Goal: Task Accomplishment & Management: Complete application form

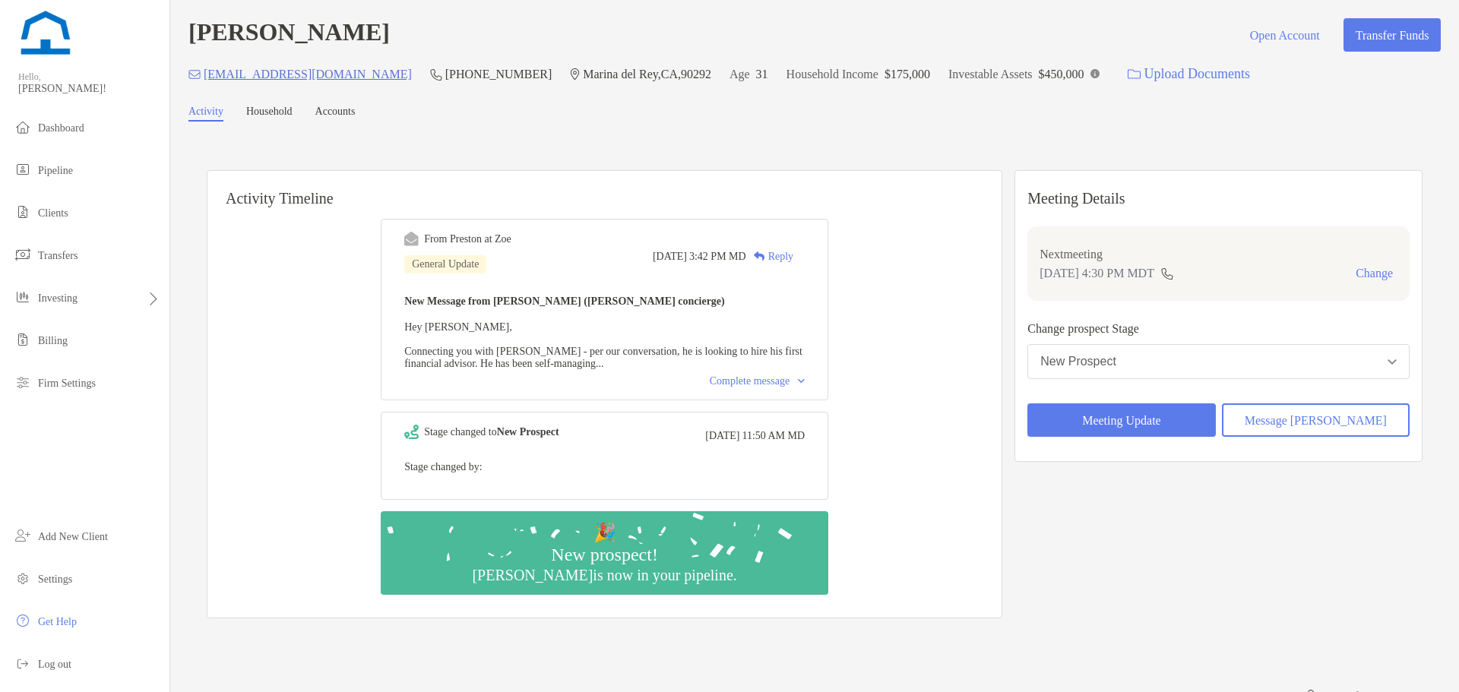
click at [805, 386] on div "Complete message" at bounding box center [757, 381] width 95 height 12
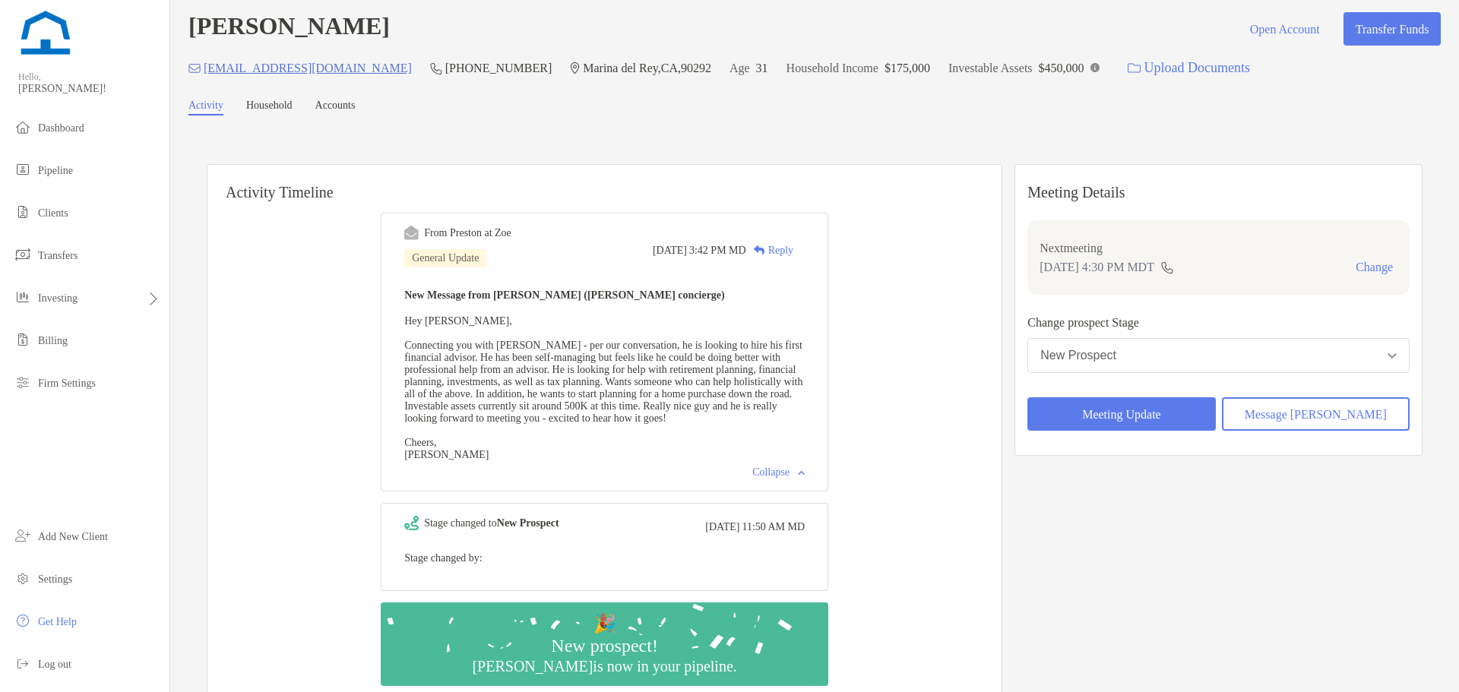
scroll to position [6, 0]
click at [1100, 643] on div "Meeting Details Next meeting [DATE] 4:30 PM MDT Change Change prospect Stage Ne…" at bounding box center [1218, 437] width 408 height 546
click at [1090, 62] on figure at bounding box center [1094, 68] width 9 height 14
click at [1071, 74] on div "[EMAIL_ADDRESS][DOMAIN_NAME] [PHONE_NUMBER] [GEOGRAPHIC_DATA] Age [DEMOGRAPHIC_…" at bounding box center [814, 68] width 1252 height 33
click at [1090, 71] on img at bounding box center [1094, 67] width 9 height 9
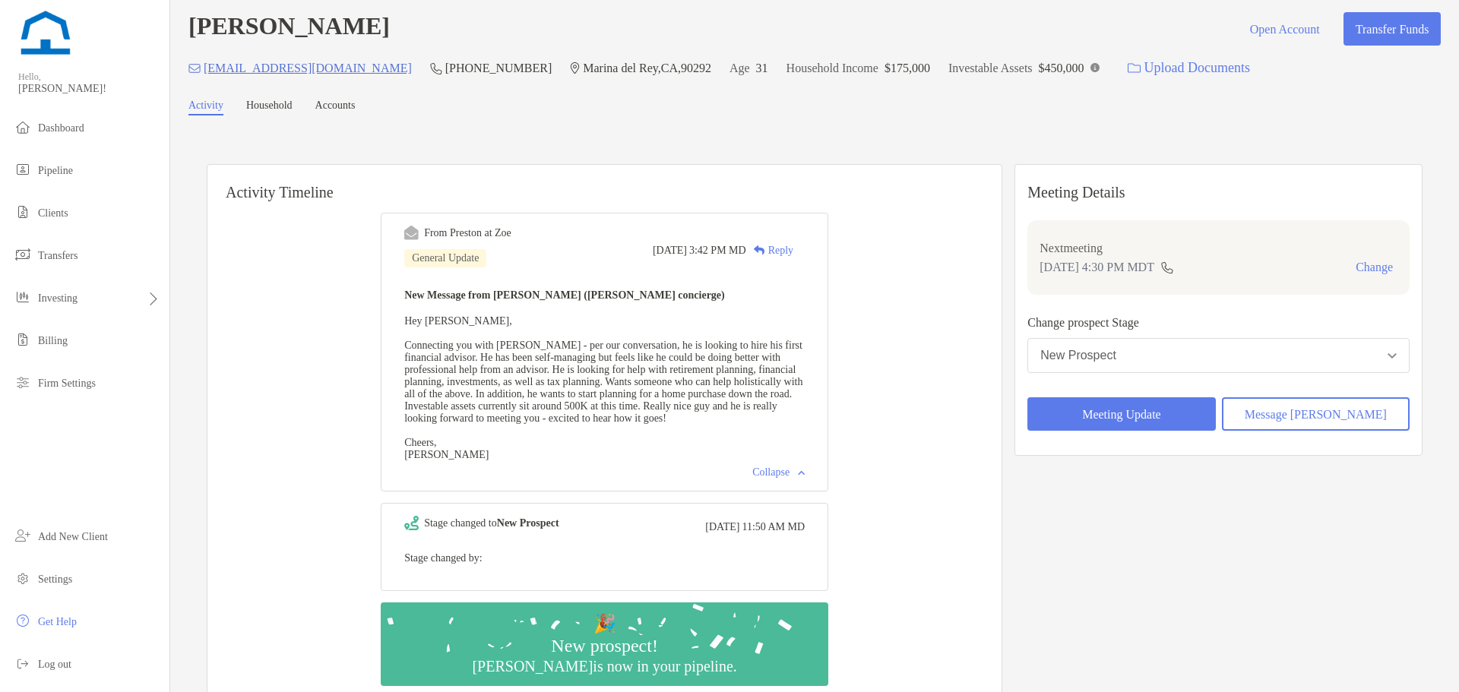
click at [1140, 618] on div "Meeting Details Next meeting [DATE] 4:30 PM MDT Change Change prospect Stage Ne…" at bounding box center [1218, 437] width 408 height 546
click at [1090, 74] on figure at bounding box center [1094, 68] width 9 height 14
click at [1007, 134] on span "Investment Accounts" at bounding box center [1038, 138] width 90 height 17
click at [928, 126] on div "[PERSON_NAME] Open Account Transfer Funds [EMAIL_ADDRESS][DOMAIN_NAME] [PHONE_N…" at bounding box center [814, 379] width 1289 height 771
click at [1102, 345] on button "New Prospect" at bounding box center [1218, 355] width 382 height 35
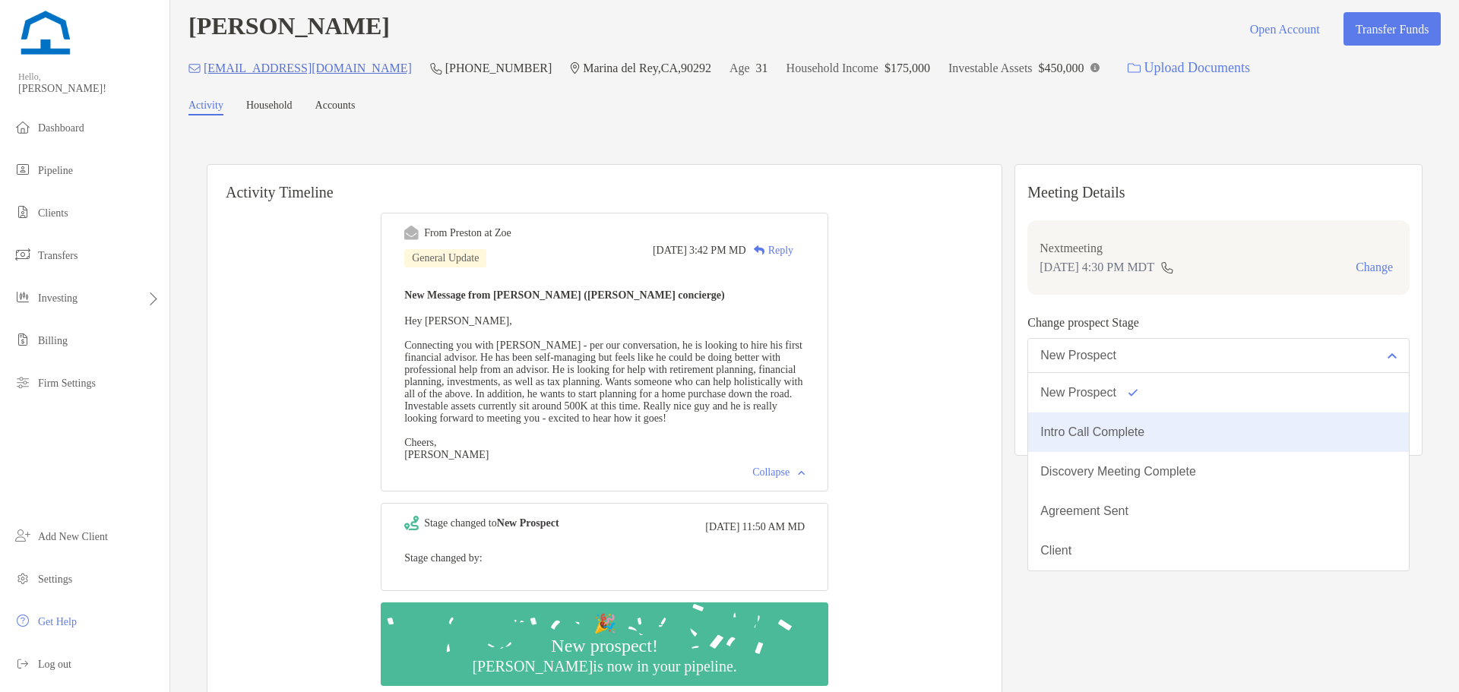
click at [1108, 429] on div "Intro Call Complete" at bounding box center [1092, 432] width 104 height 14
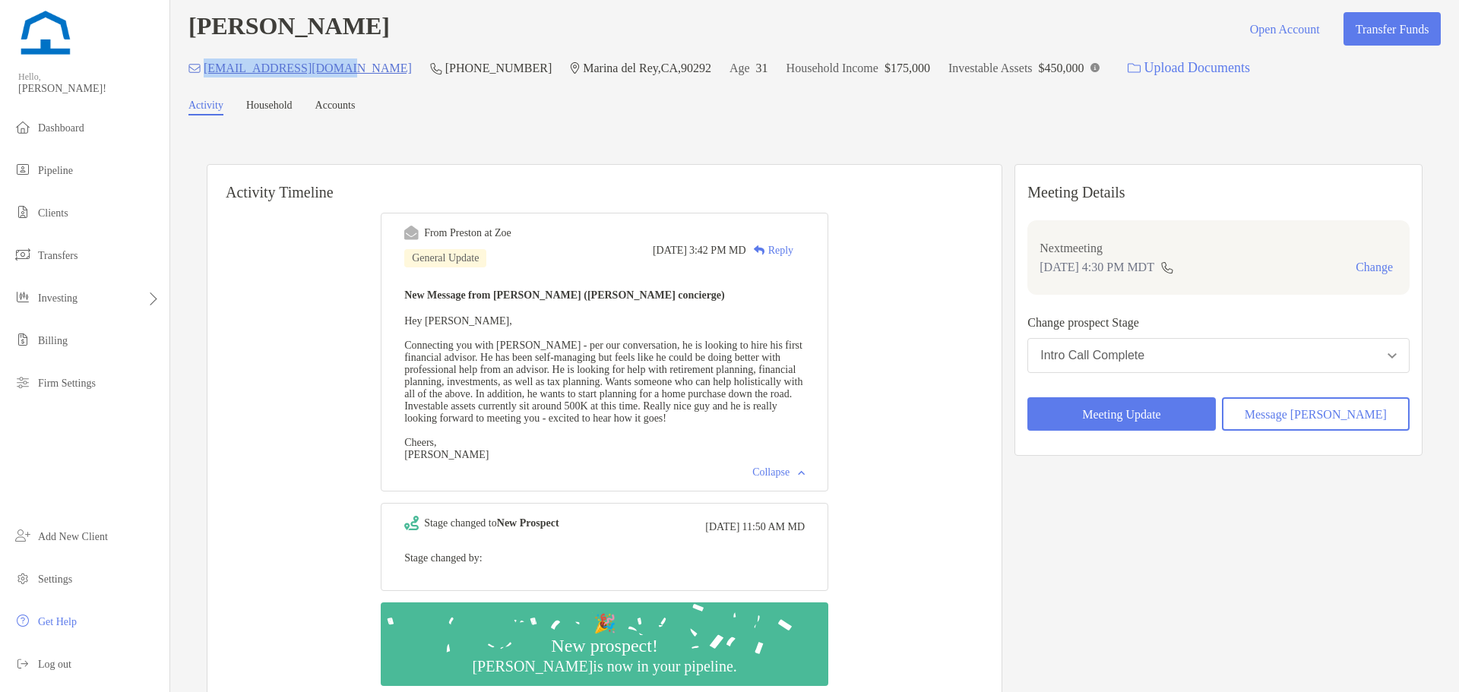
drag, startPoint x: 337, startPoint y: 74, endPoint x: 205, endPoint y: 67, distance: 132.4
click at [205, 67] on div "[EMAIL_ADDRESS][DOMAIN_NAME] [PHONE_NUMBER] [GEOGRAPHIC_DATA] Age [DEMOGRAPHIC_…" at bounding box center [814, 68] width 1252 height 33
copy p "[EMAIL_ADDRESS][DOMAIN_NAME]"
click at [415, 33] on div "[PERSON_NAME] Open Account Transfer Funds" at bounding box center [814, 28] width 1252 height 33
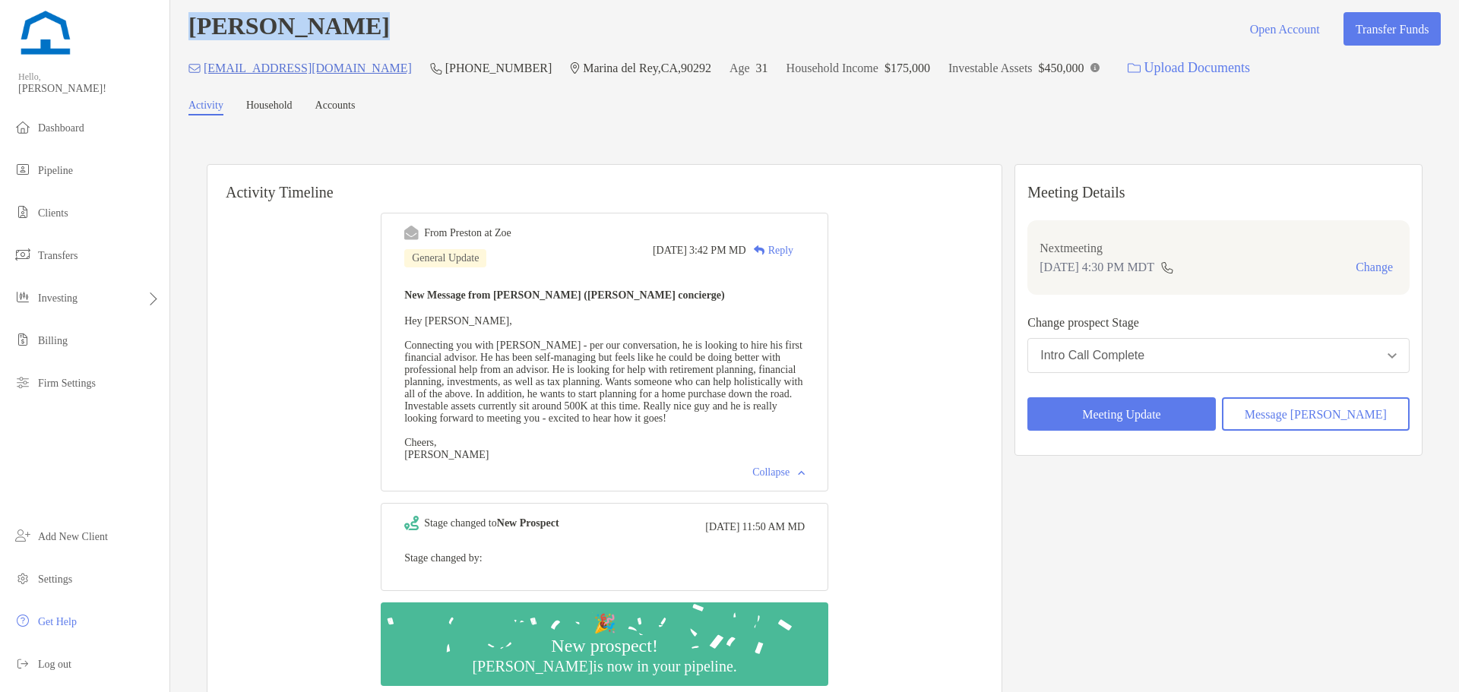
drag, startPoint x: 365, startPoint y: 29, endPoint x: 190, endPoint y: 25, distance: 175.6
click at [190, 25] on h4 "[PERSON_NAME]" at bounding box center [288, 28] width 201 height 33
copy h4 "[PERSON_NAME]"
drag, startPoint x: 457, startPoint y: 64, endPoint x: 370, endPoint y: 66, distance: 86.6
click at [370, 66] on div "[EMAIL_ADDRESS][DOMAIN_NAME] [PHONE_NUMBER] [GEOGRAPHIC_DATA] Age [DEMOGRAPHIC_…" at bounding box center [814, 68] width 1252 height 33
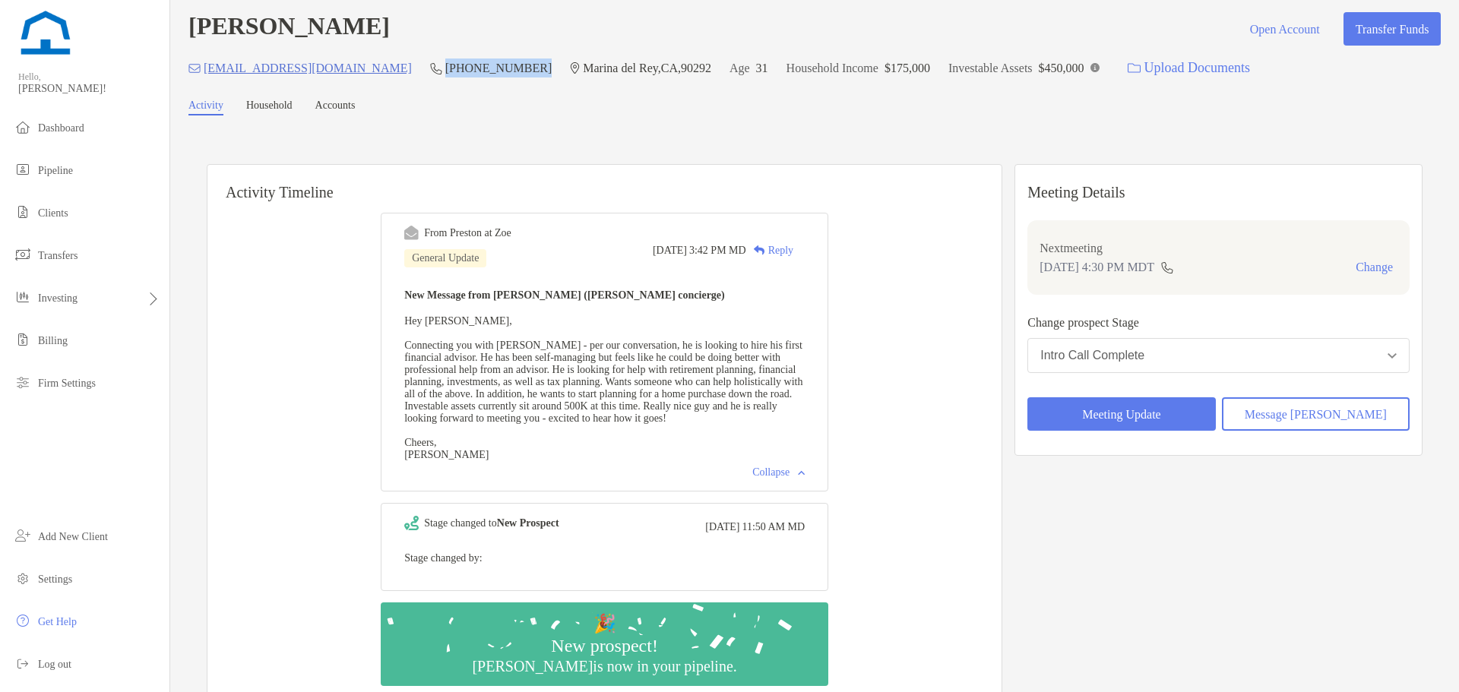
copy p "[PHONE_NUMBER]"
click at [594, 84] on div "[GEOGRAPHIC_DATA]" at bounding box center [640, 68] width 141 height 33
drag, startPoint x: 336, startPoint y: 70, endPoint x: 205, endPoint y: 62, distance: 130.9
click at [205, 62] on div "[EMAIL_ADDRESS][DOMAIN_NAME] [PHONE_NUMBER] [GEOGRAPHIC_DATA] Age [DEMOGRAPHIC_…" at bounding box center [814, 68] width 1252 height 33
copy p "[EMAIL_ADDRESS][DOMAIN_NAME]"
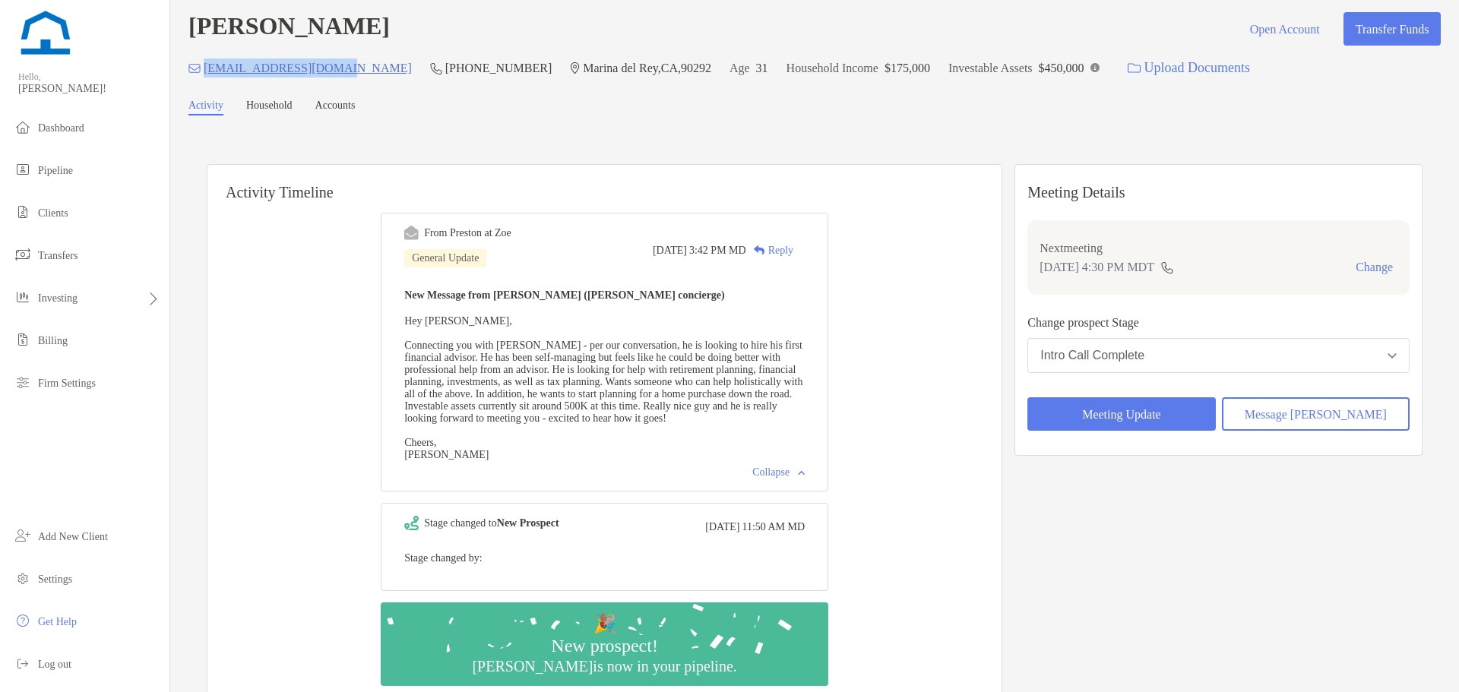
click at [1128, 360] on div "Intro Call Complete" at bounding box center [1092, 356] width 104 height 14
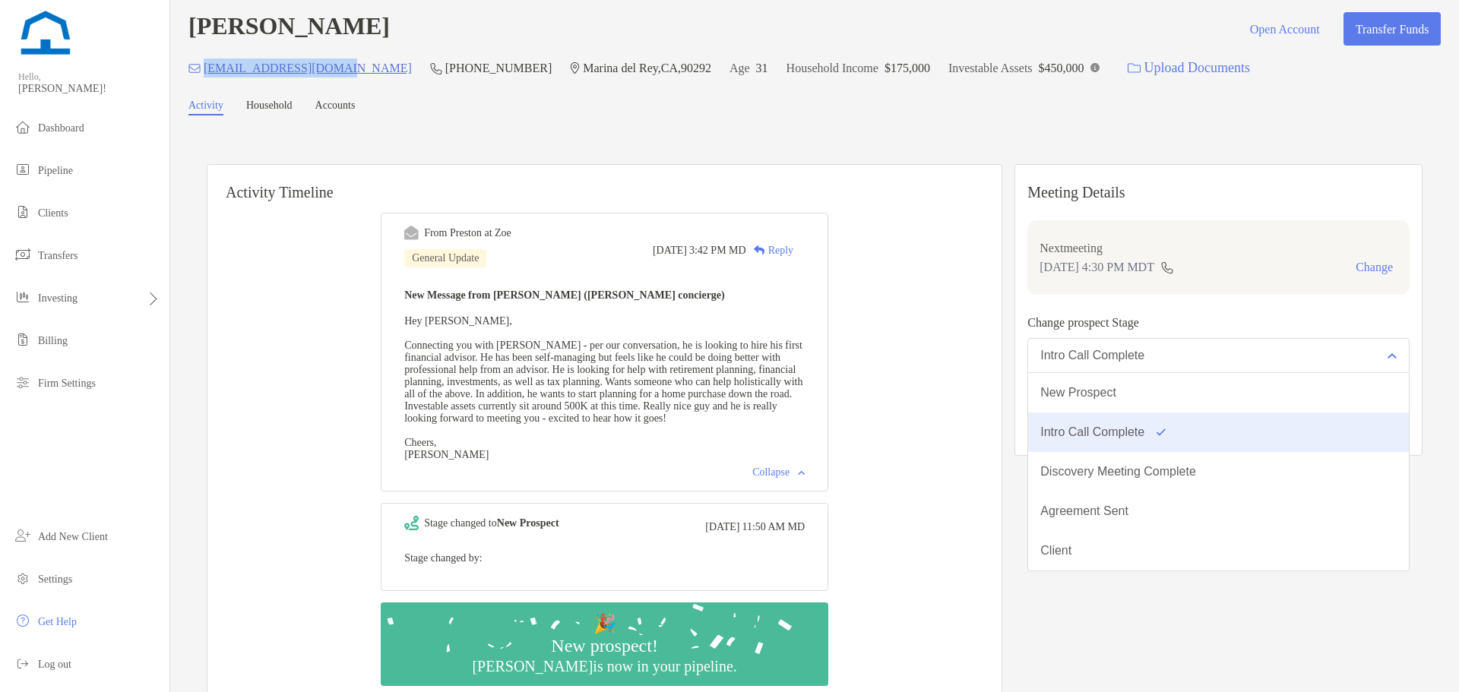
click at [1125, 424] on button "Intro Call Complete" at bounding box center [1218, 433] width 381 height 40
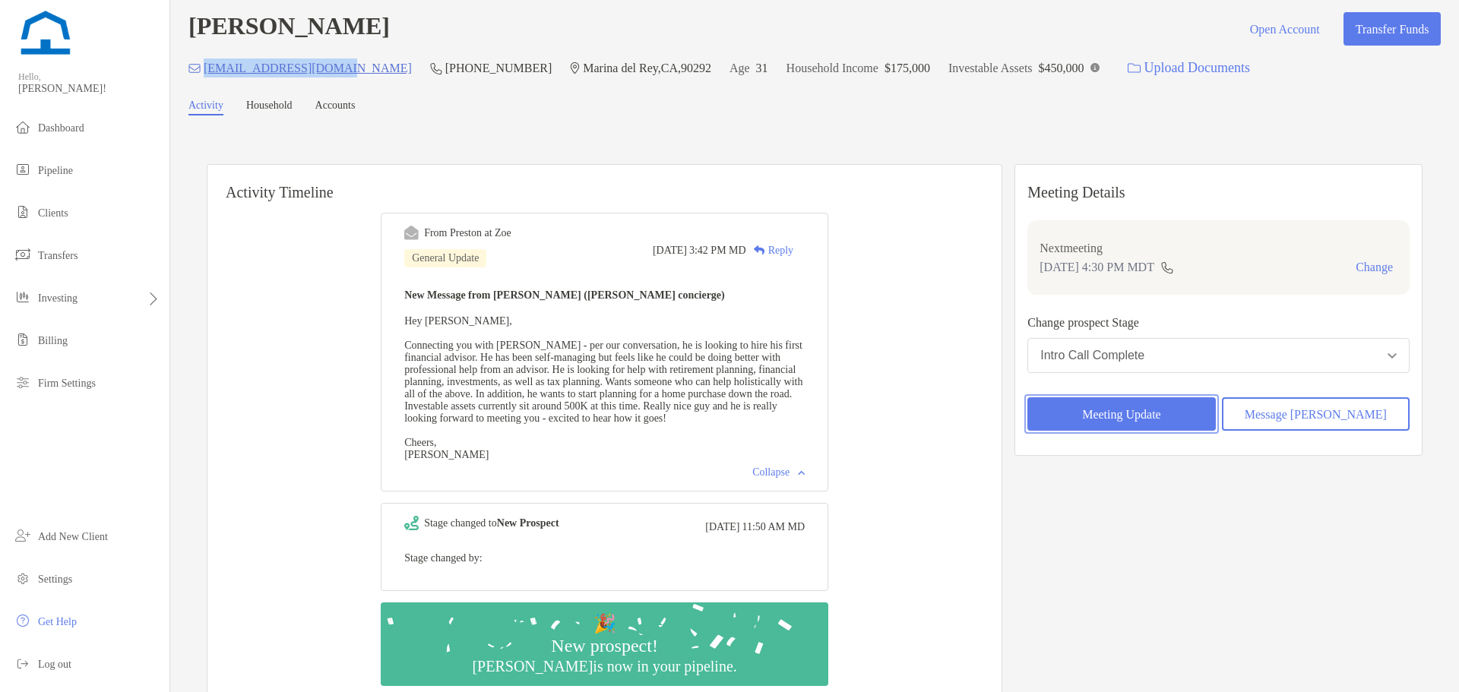
click at [1113, 405] on button "Meeting Update" at bounding box center [1121, 413] width 188 height 33
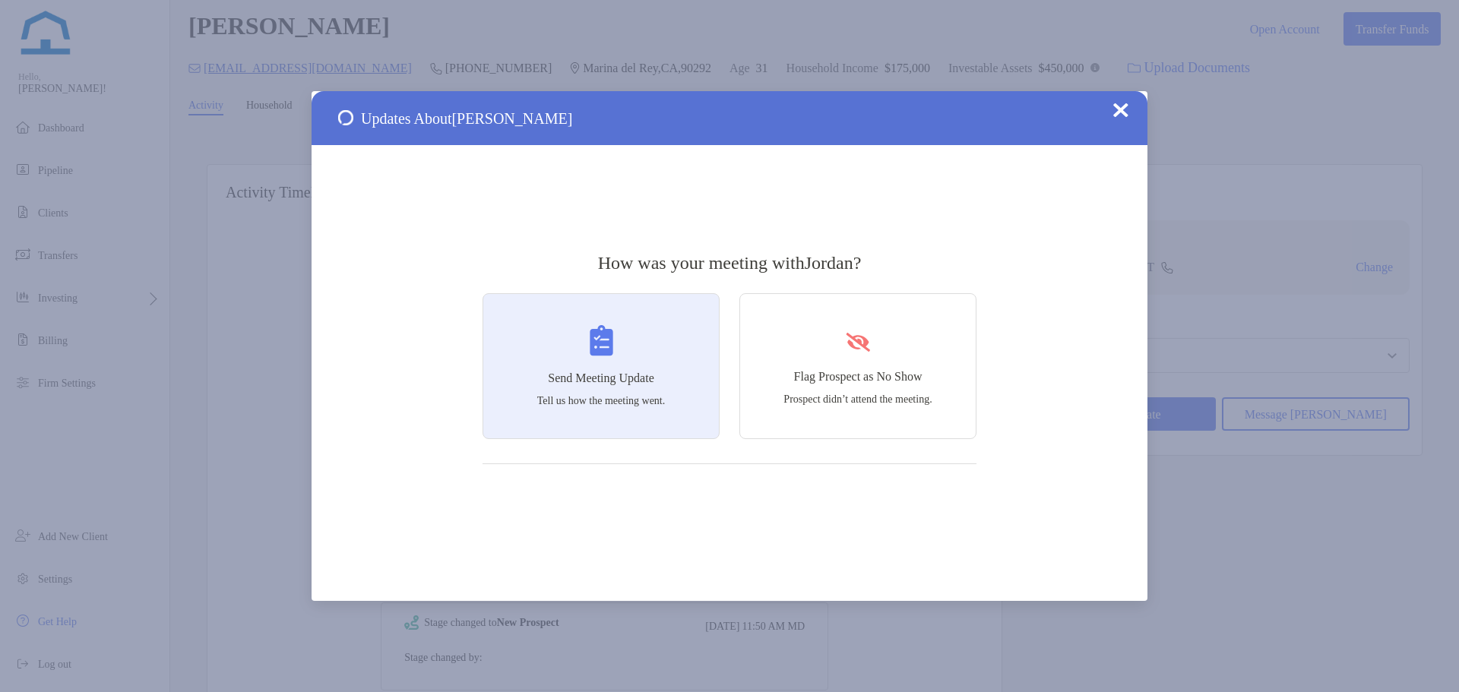
click at [654, 362] on div "Send Meeting Update Tell us how the meeting went." at bounding box center [600, 366] width 237 height 146
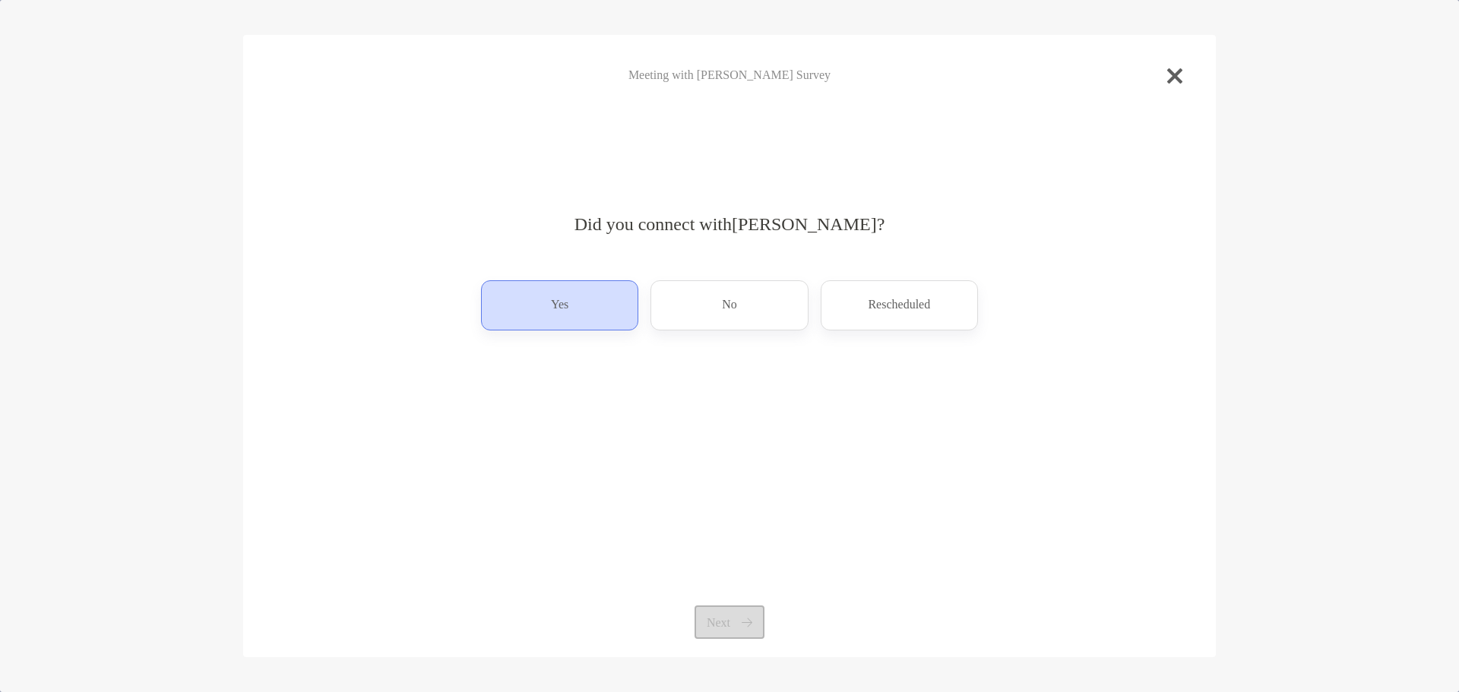
click at [624, 298] on div "Yes" at bounding box center [559, 305] width 157 height 50
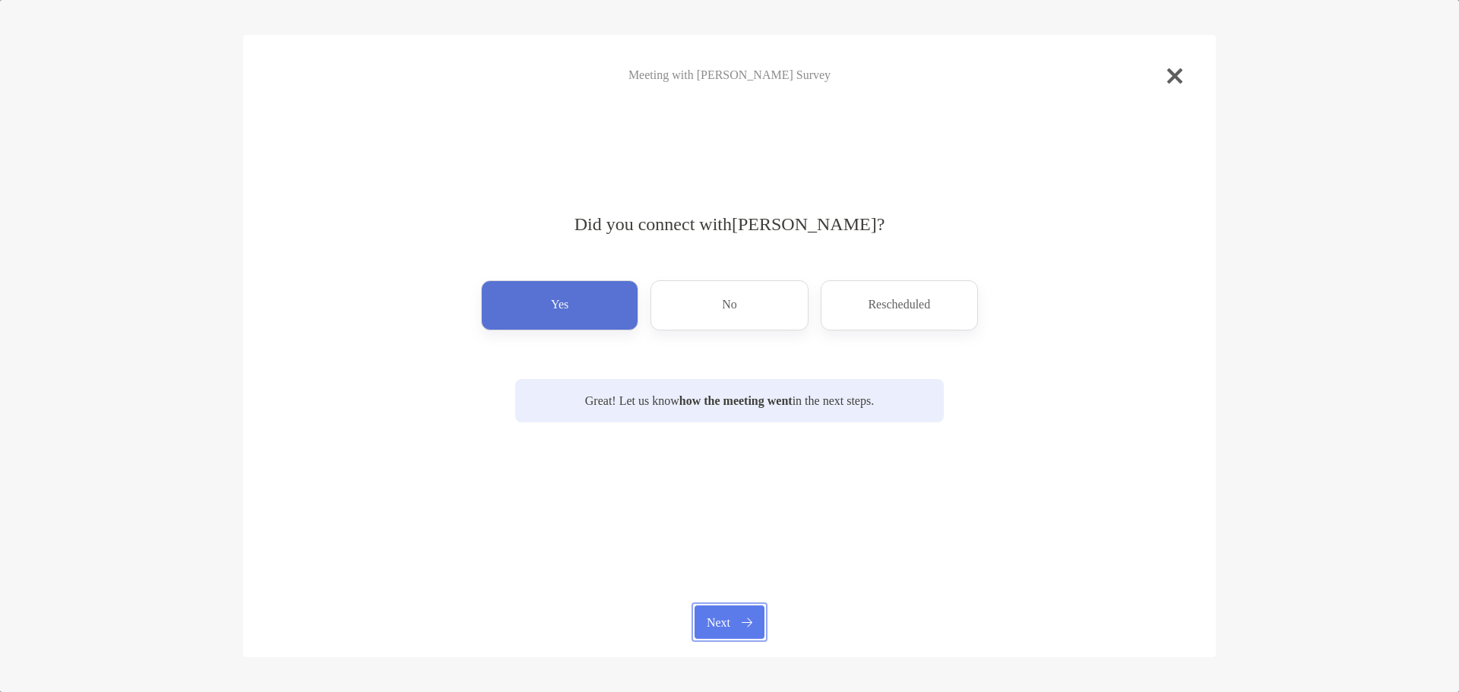
click at [736, 637] on button "Next" at bounding box center [728, 622] width 69 height 33
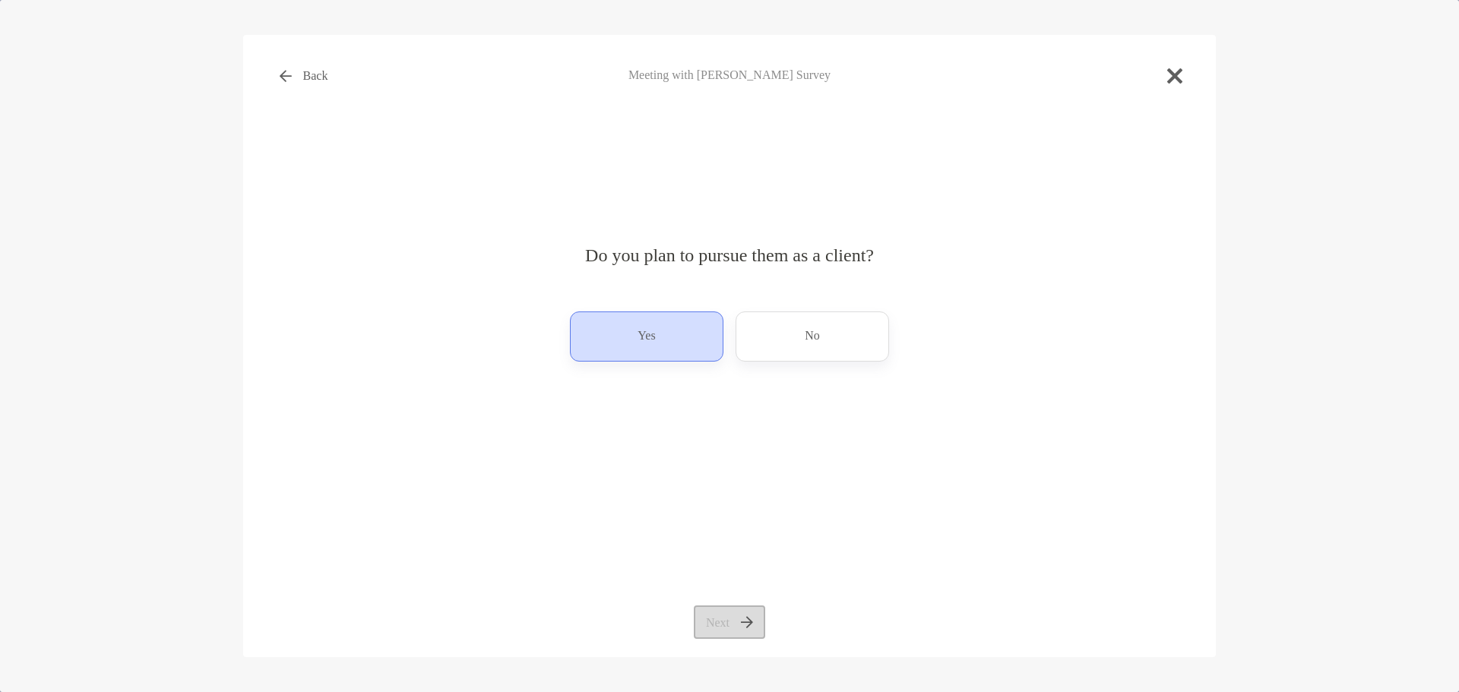
click at [644, 347] on p "Yes" at bounding box center [645, 336] width 17 height 24
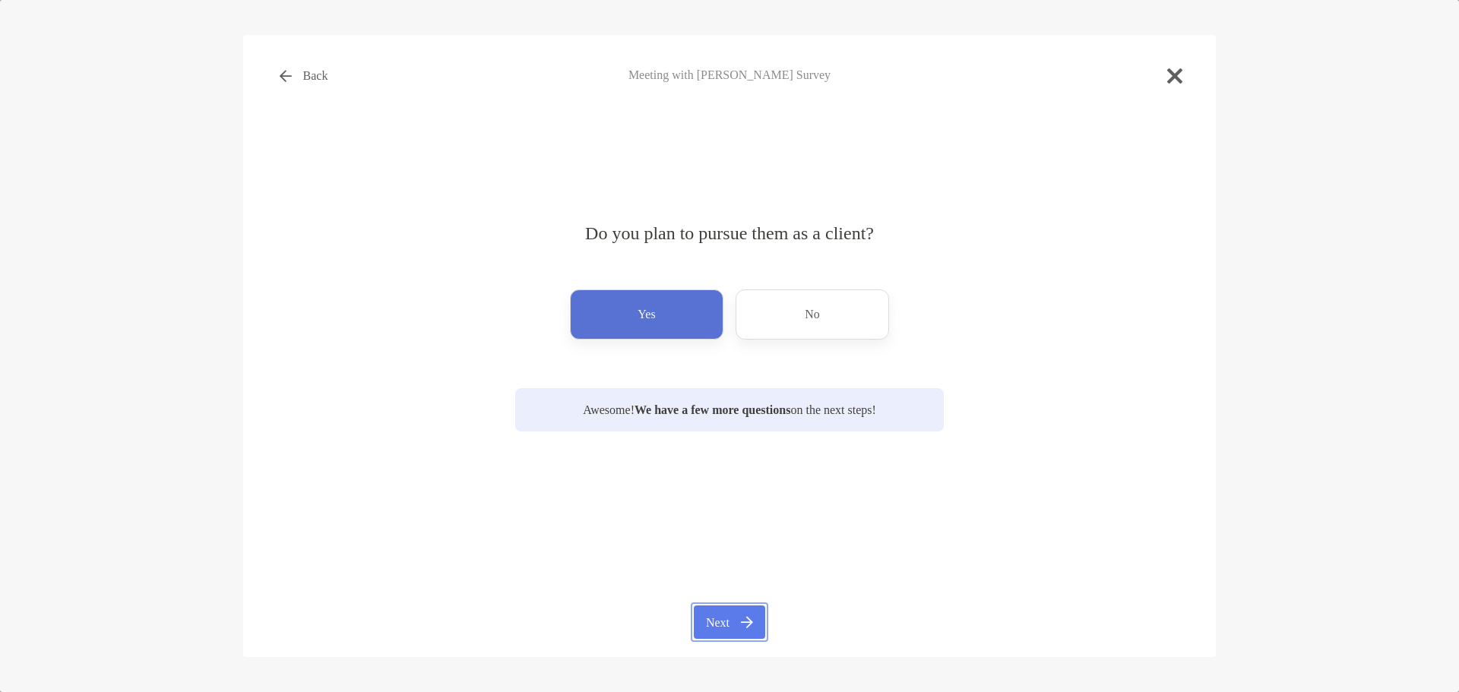
click at [725, 634] on button "Next" at bounding box center [729, 622] width 71 height 33
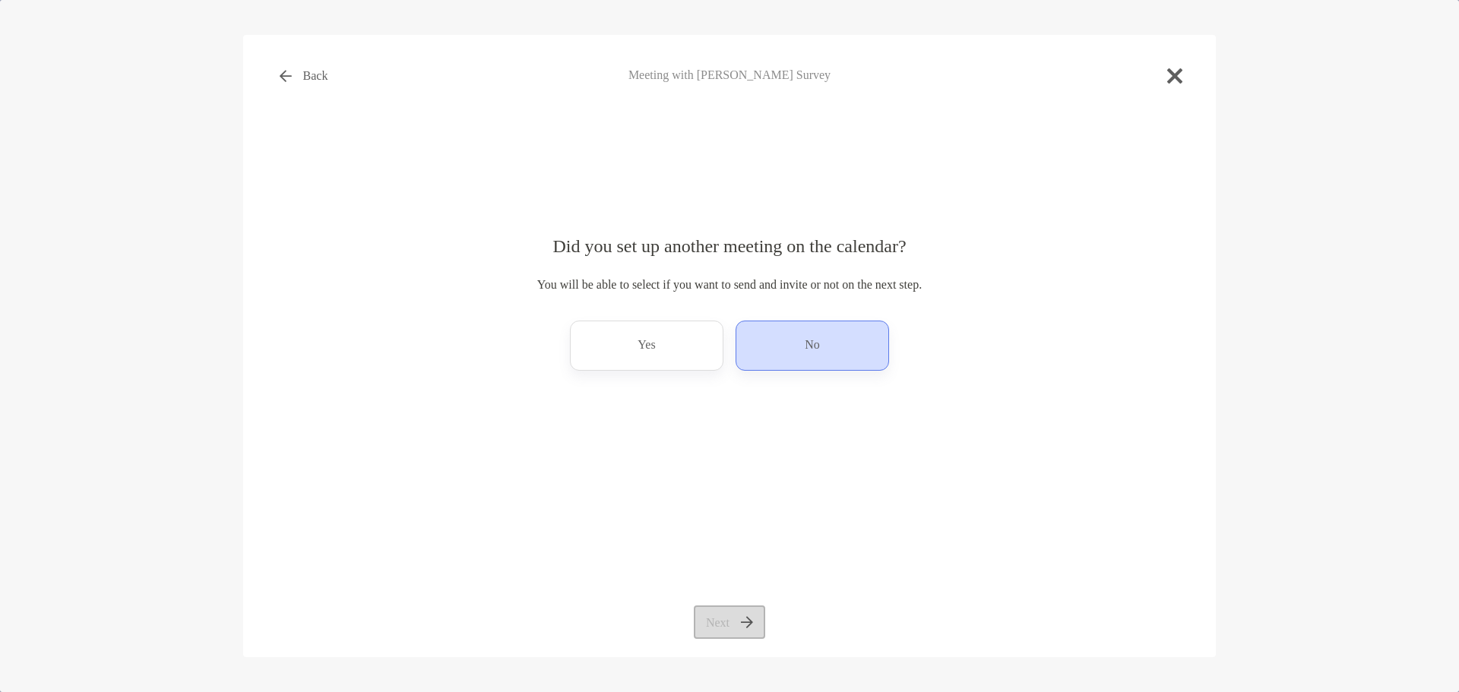
click at [758, 346] on div "No" at bounding box center [812, 346] width 153 height 50
click at [738, 635] on button "Next" at bounding box center [729, 622] width 71 height 33
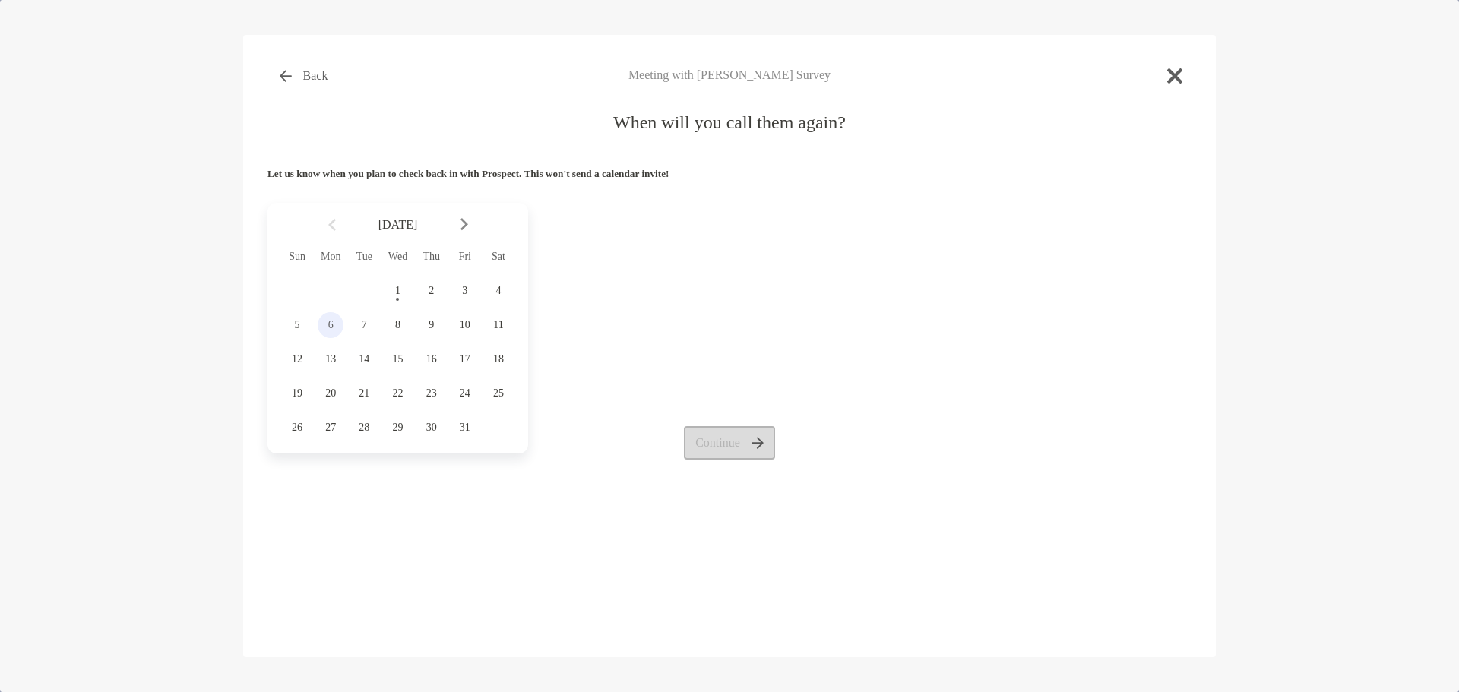
click at [326, 326] on span "6" at bounding box center [331, 325] width 26 height 12
click at [745, 440] on button "Continue" at bounding box center [730, 442] width 92 height 33
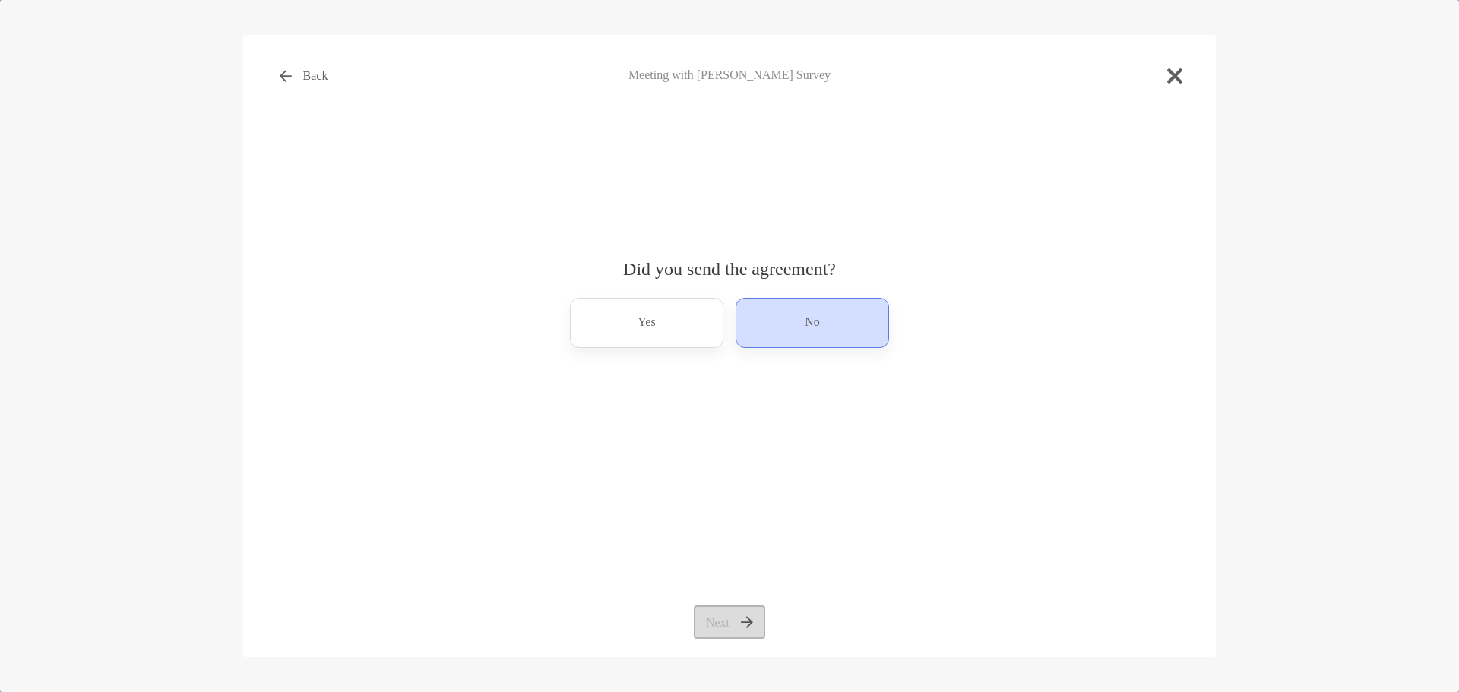
click at [786, 343] on div "No" at bounding box center [812, 323] width 153 height 50
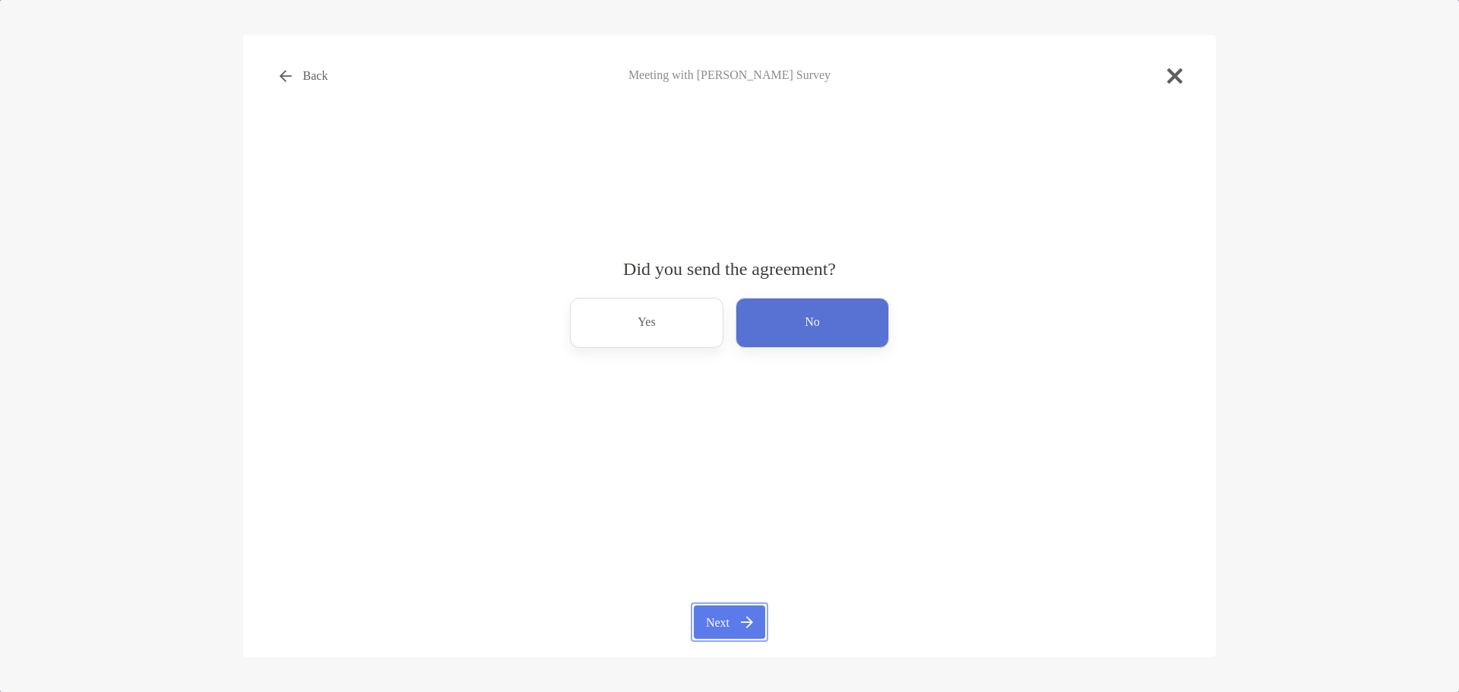
click at [732, 618] on button "Next" at bounding box center [729, 622] width 71 height 33
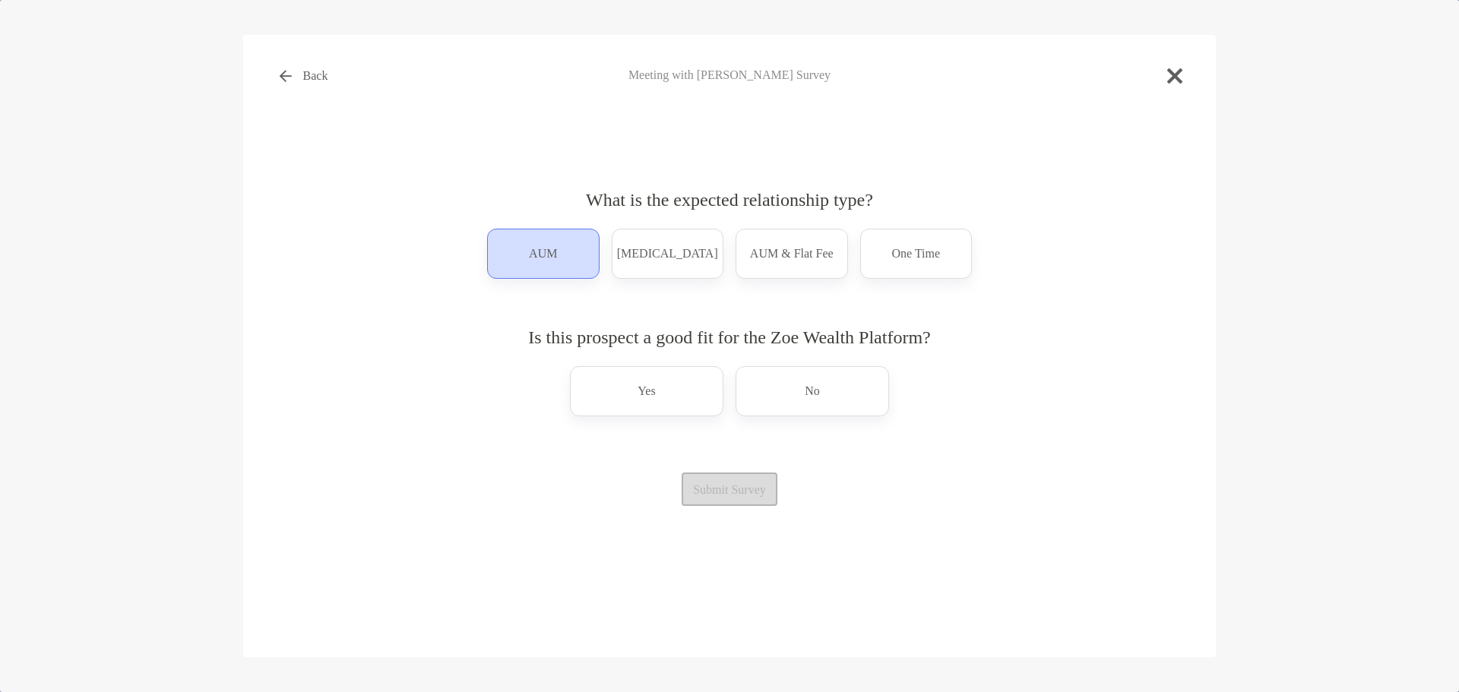
click at [564, 258] on div "AUM" at bounding box center [543, 254] width 112 height 50
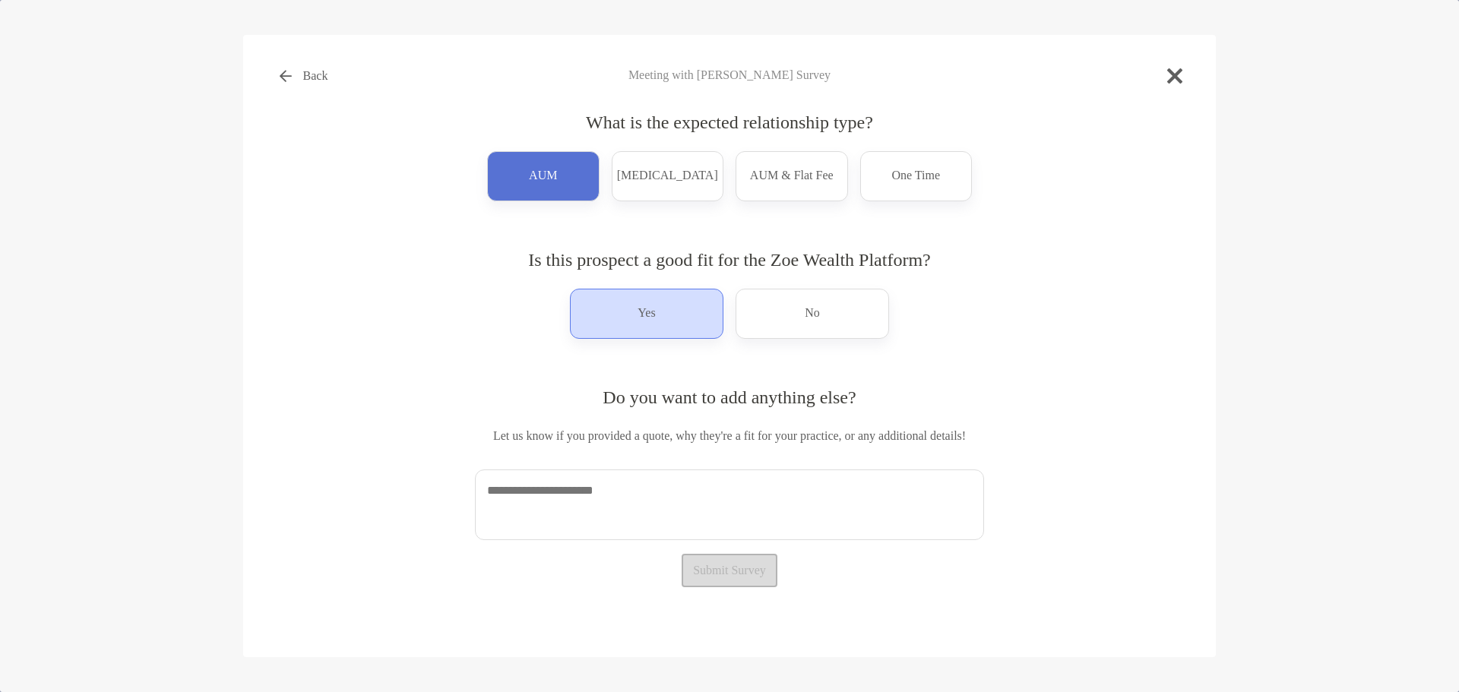
click at [676, 332] on div "Yes" at bounding box center [646, 314] width 153 height 50
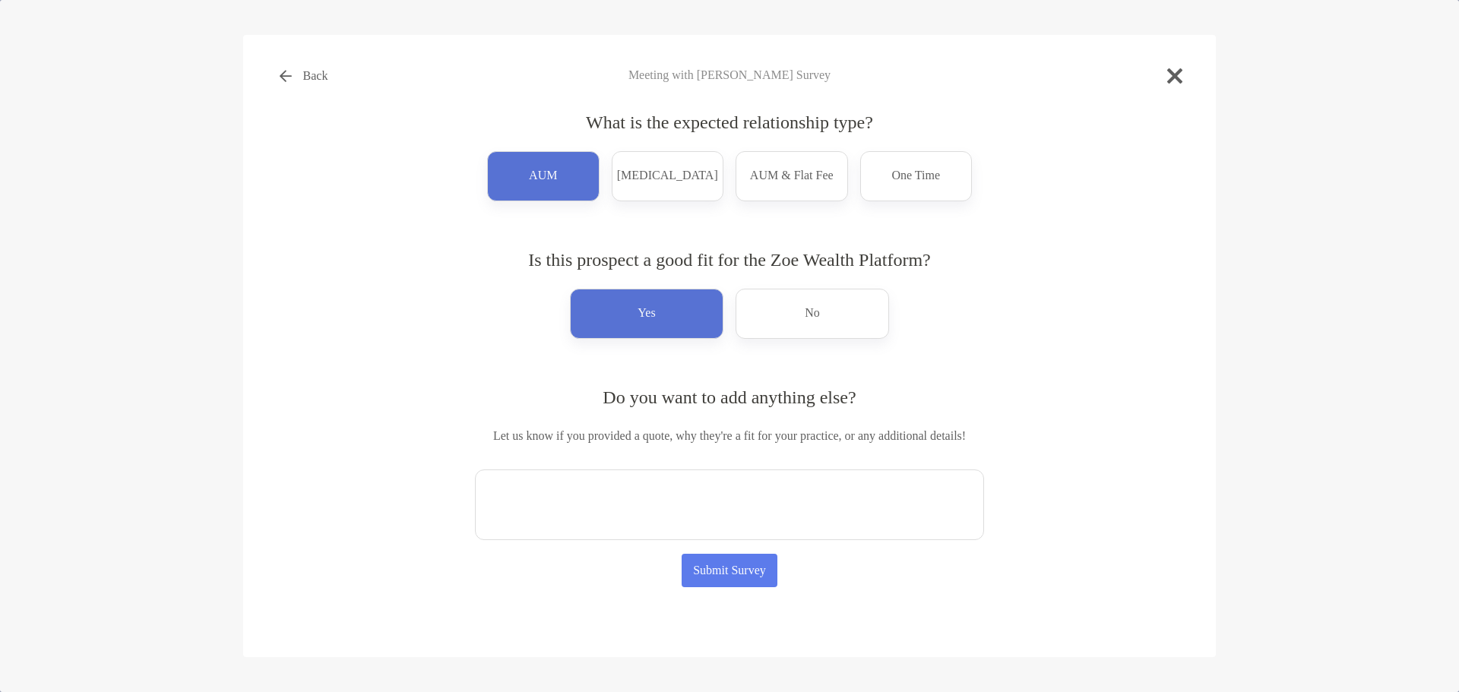
click at [683, 492] on textarea at bounding box center [729, 505] width 509 height 71
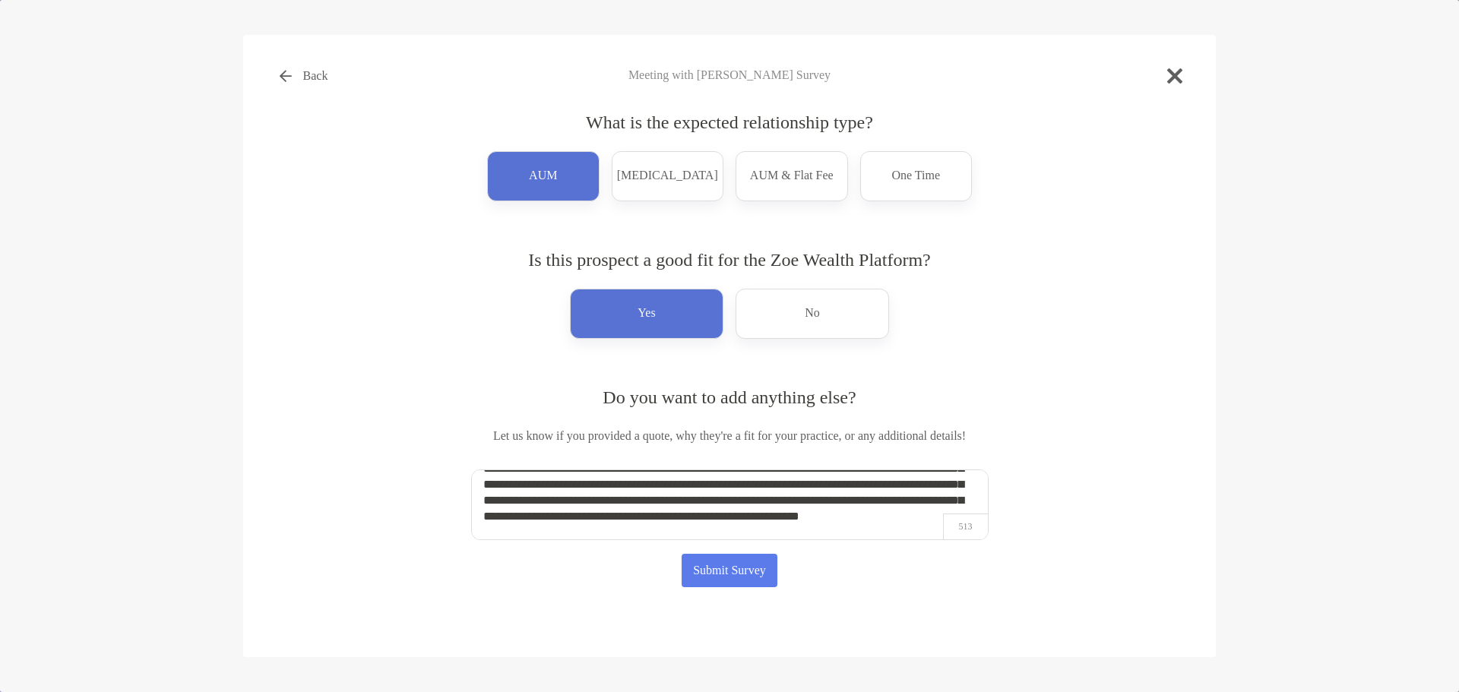
scroll to position [54, 0]
type textarea "**********"
click at [764, 580] on button "Submit Survey" at bounding box center [730, 570] width 96 height 33
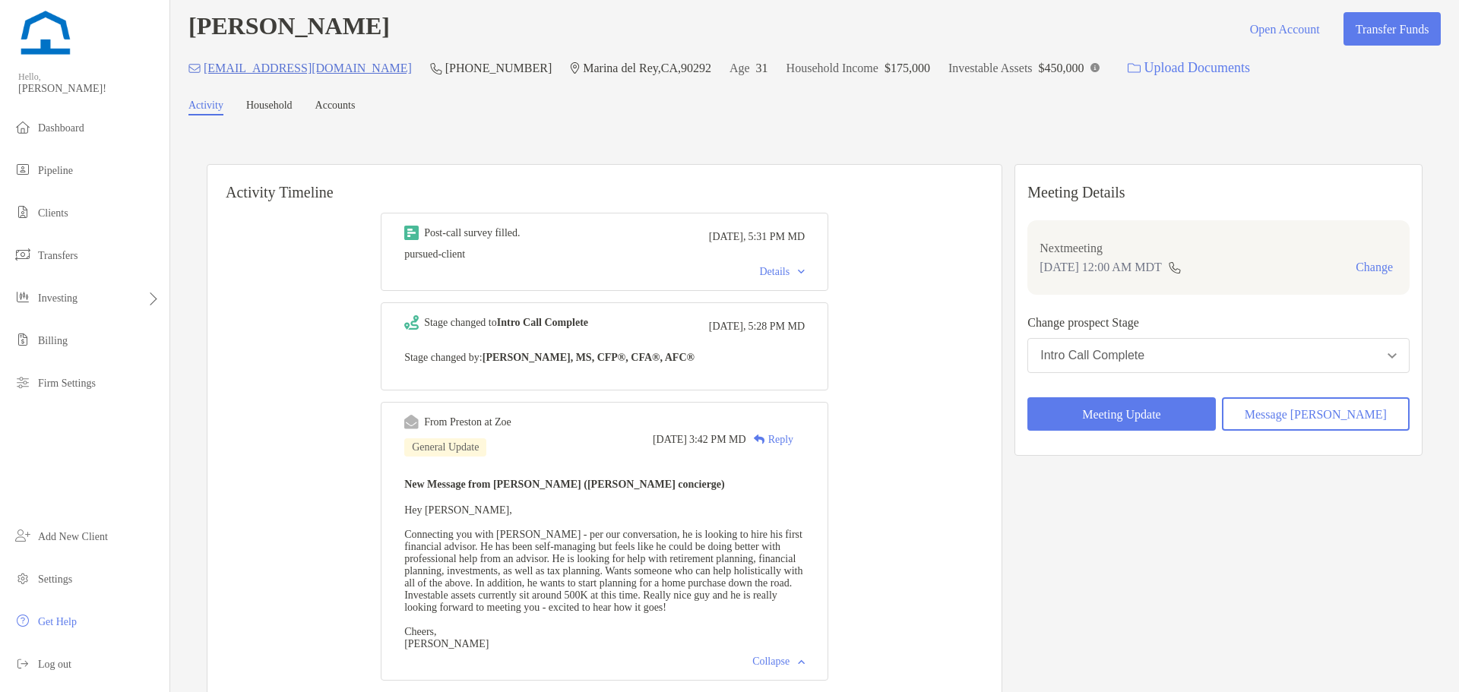
click at [793, 438] on div "Reply" at bounding box center [769, 440] width 47 height 16
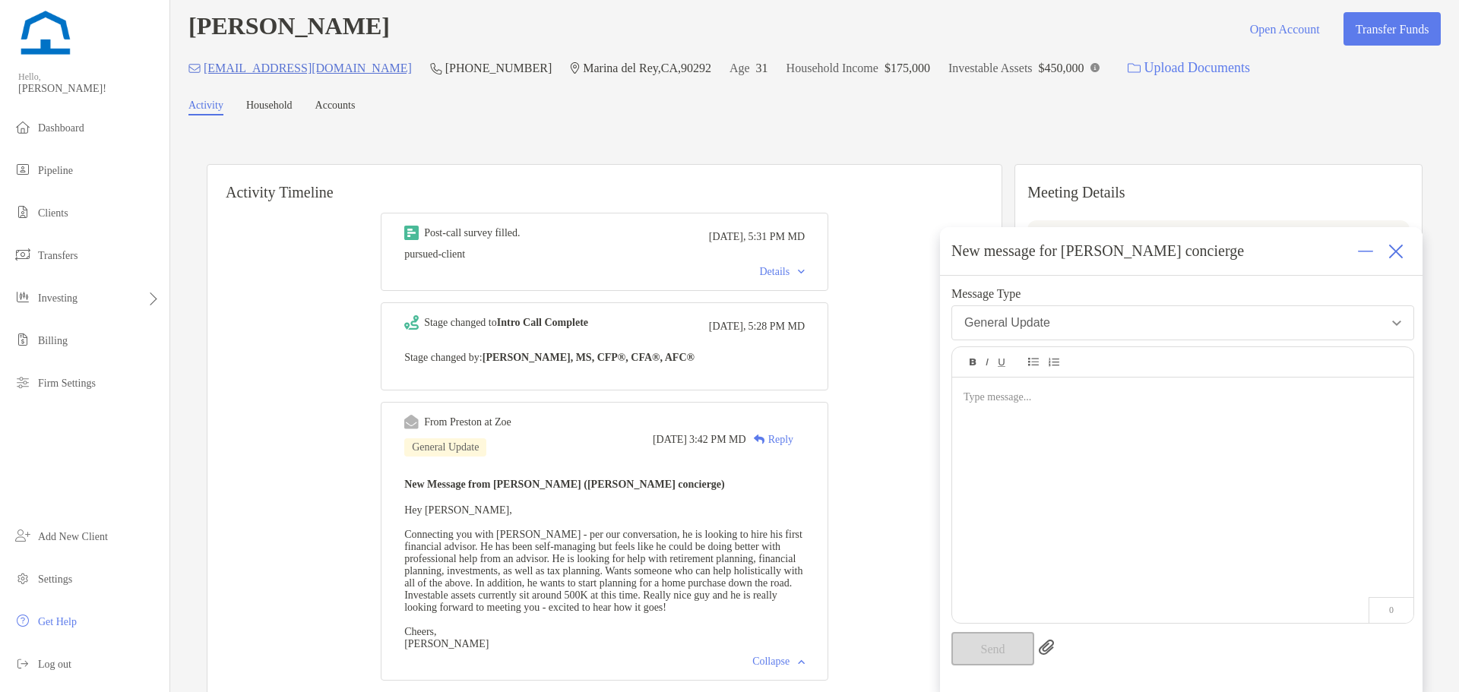
click at [805, 273] on div "Details" at bounding box center [782, 272] width 46 height 12
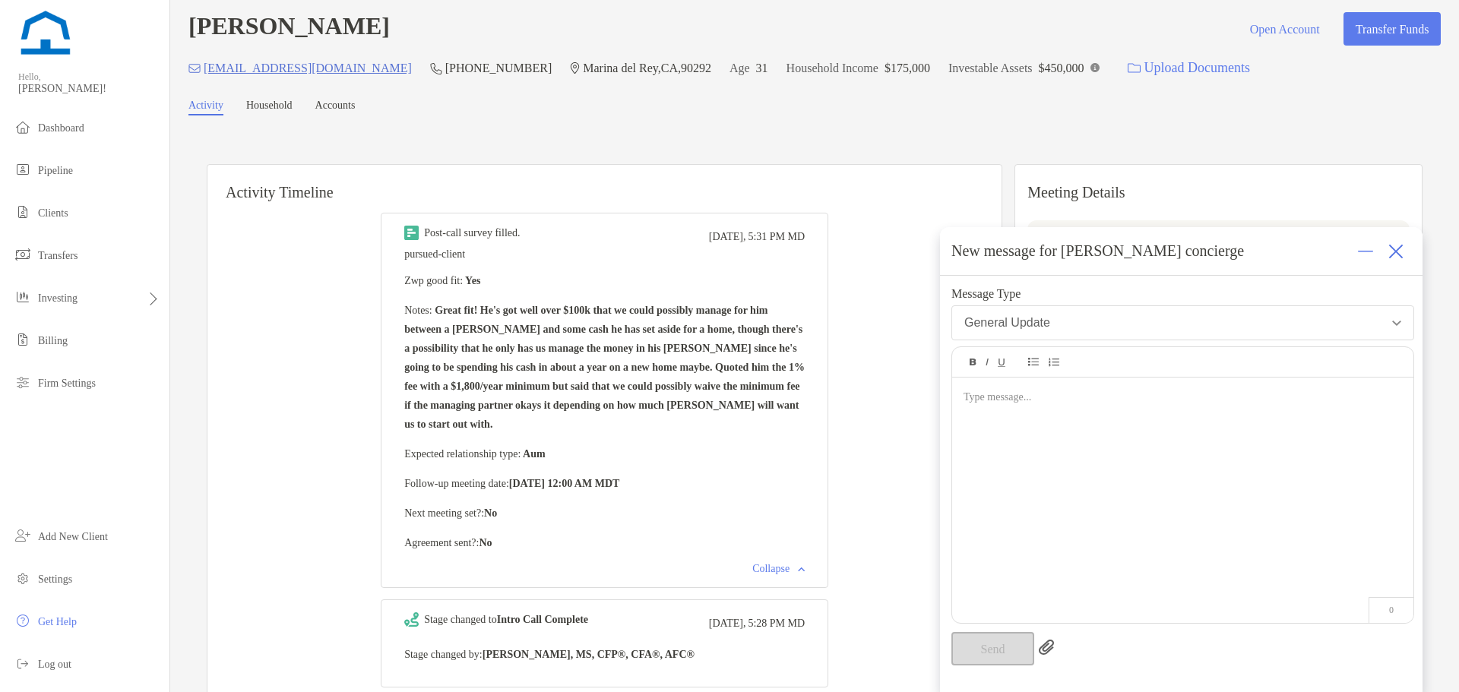
click at [1020, 410] on div at bounding box center [1182, 493] width 461 height 230
click at [1017, 660] on button "Send" at bounding box center [992, 648] width 83 height 33
